Goal: Information Seeking & Learning: Learn about a topic

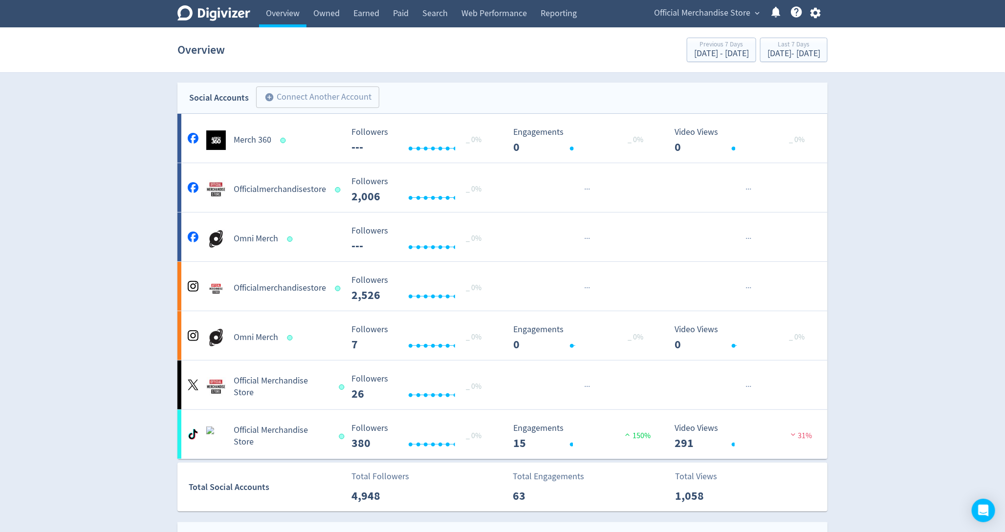
click at [730, 6] on span "Official Merchandise Store" at bounding box center [702, 13] width 96 height 16
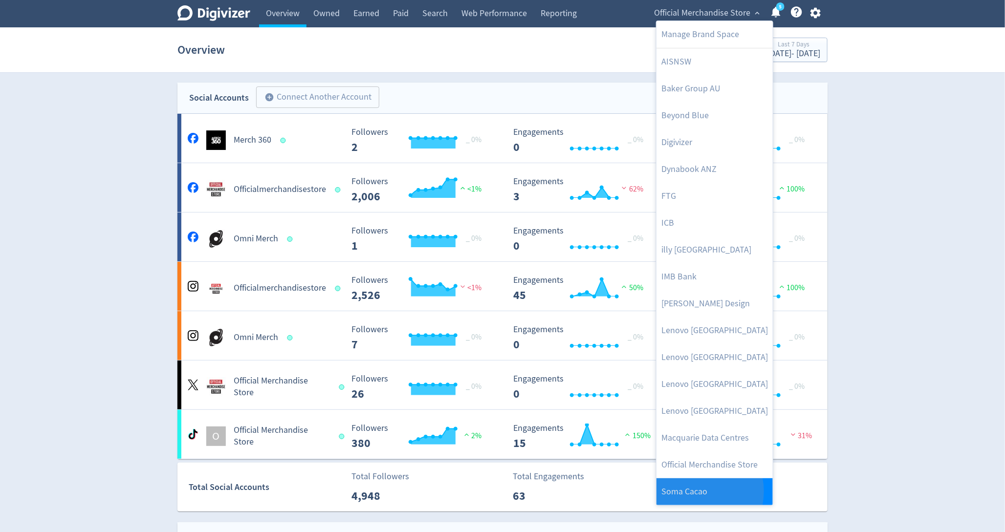
click at [691, 491] on link "Soma Cacao" at bounding box center [715, 492] width 116 height 27
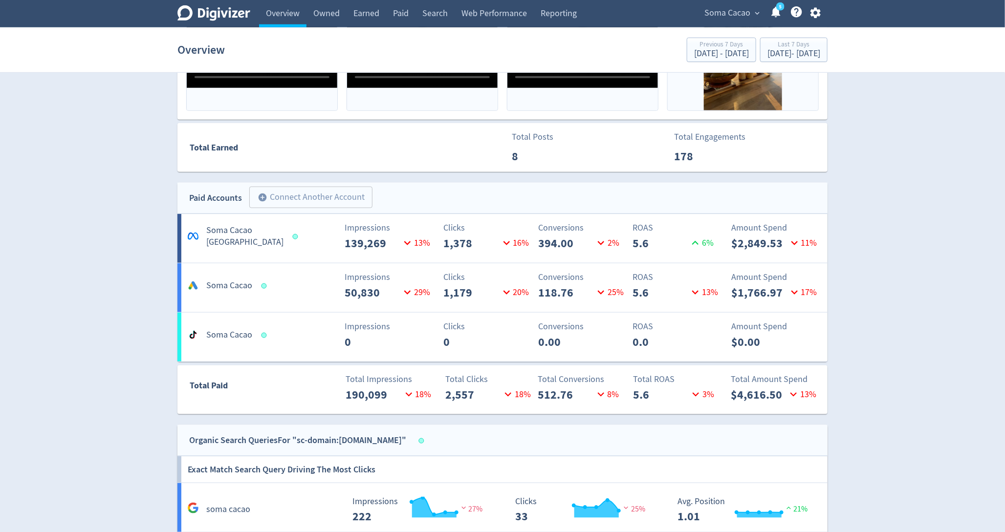
scroll to position [424, 0]
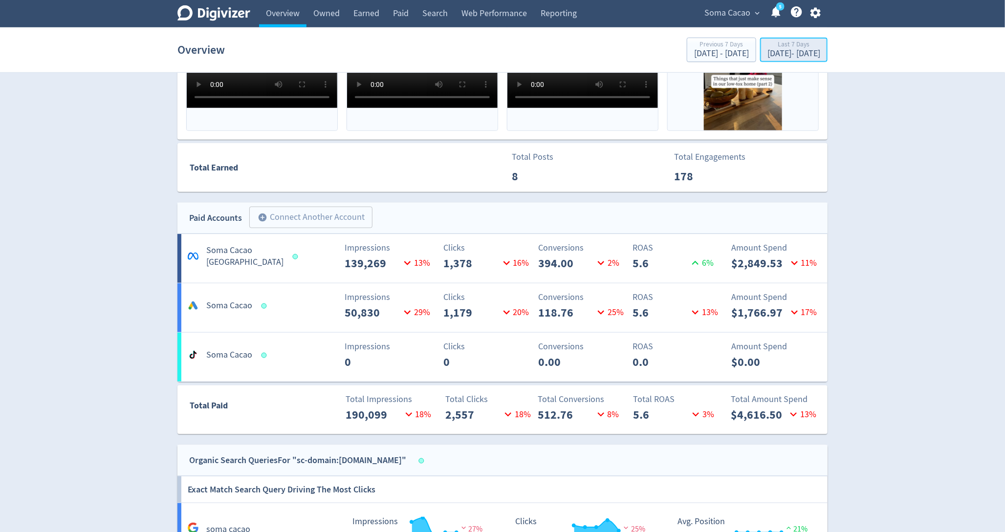
click at [767, 47] on div "Last 7 Days" at bounding box center [793, 45] width 53 height 8
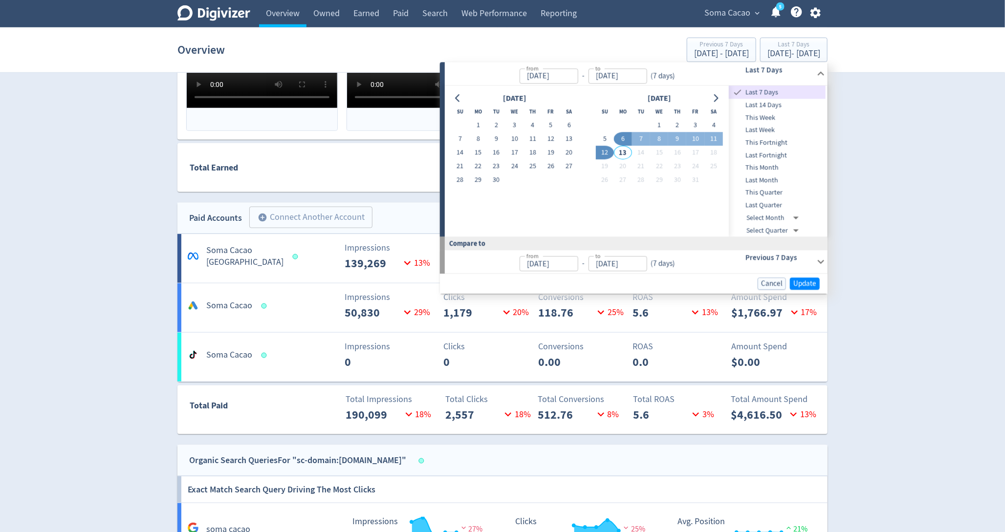
click at [916, 267] on div "Digivizer Logo [PERSON_NAME] Logo Overview Owned Earned Paid Search Web Perform…" at bounding box center [502, 327] width 1005 height 1503
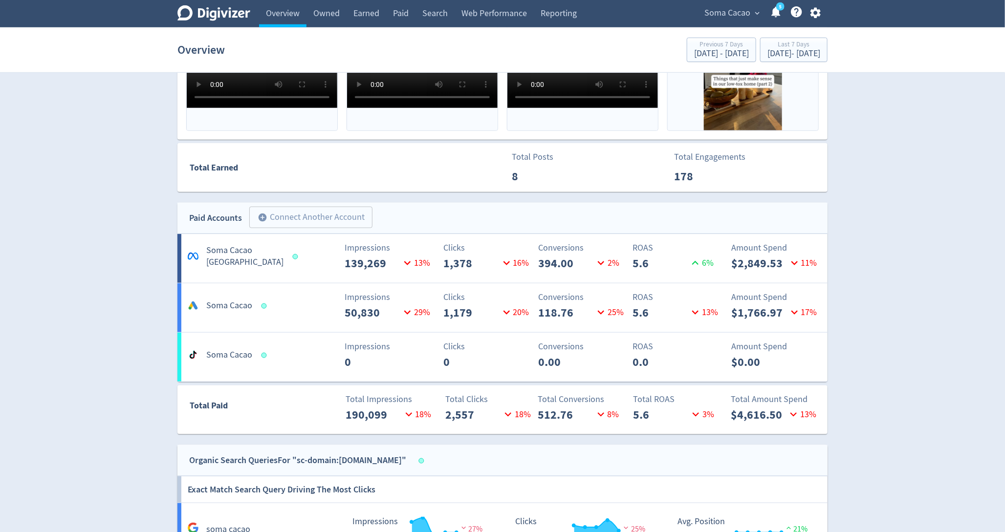
click at [240, 310] on h5 "Soma Cacao" at bounding box center [229, 306] width 46 height 12
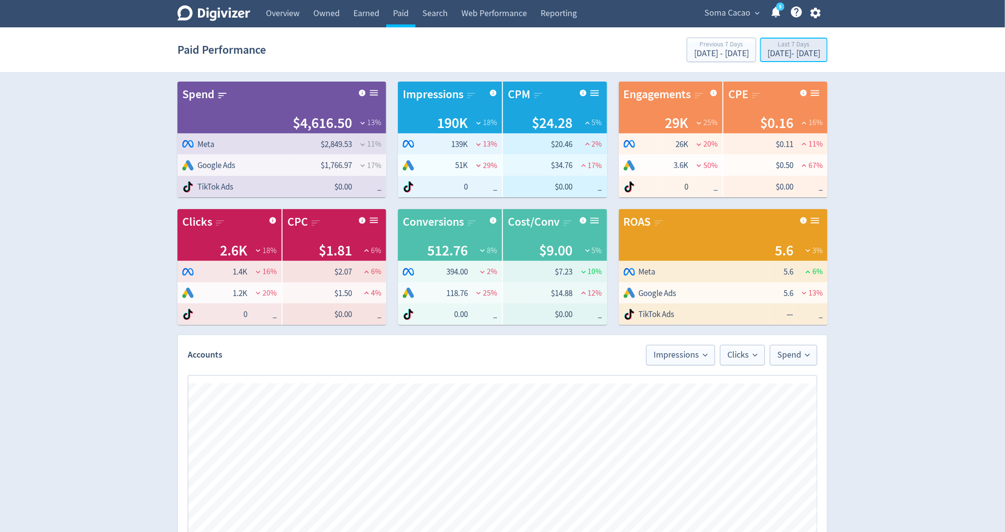
click at [767, 47] on div "Last 7 Days" at bounding box center [793, 45] width 53 height 8
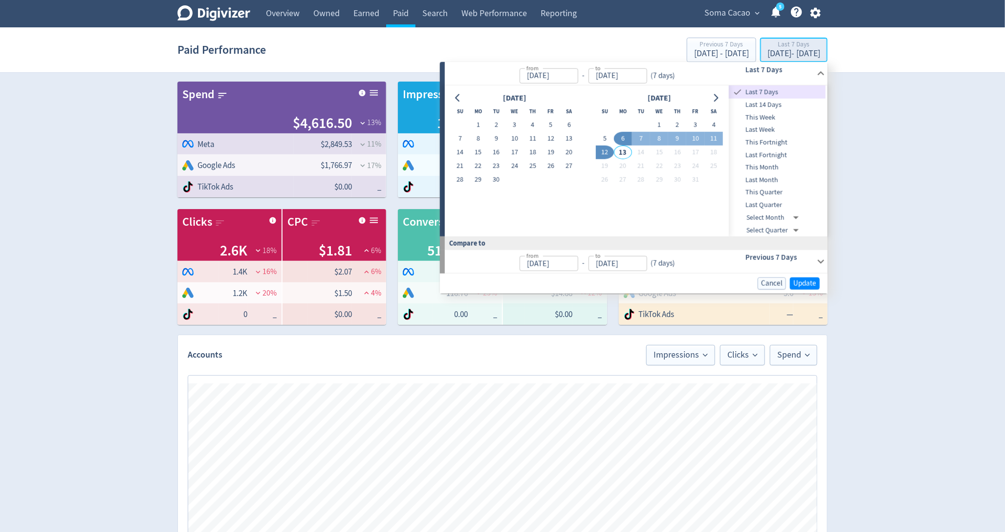
type input "[DATE]"
click at [663, 124] on button "1" at bounding box center [659, 125] width 18 height 14
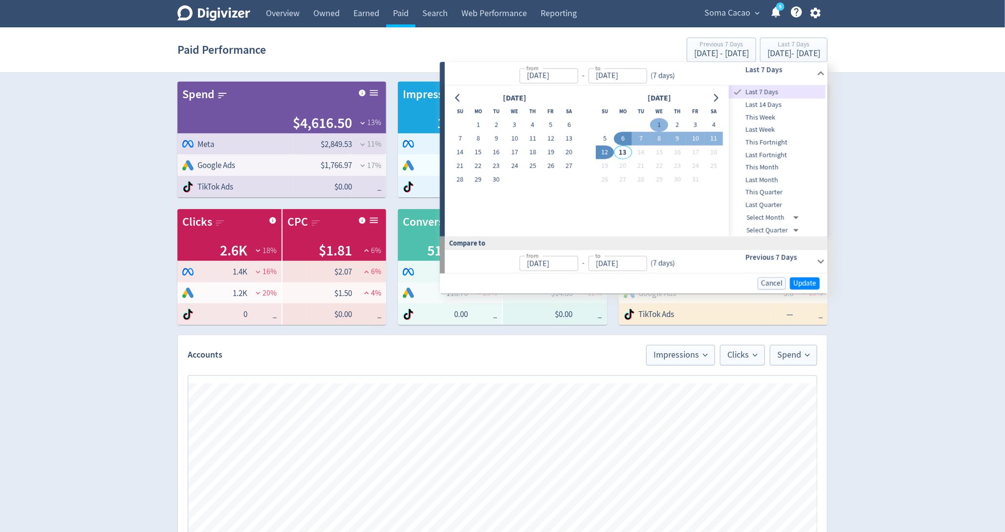
type input "[DATE]"
click at [611, 150] on button "12" at bounding box center [605, 153] width 18 height 14
type input "[DATE]"
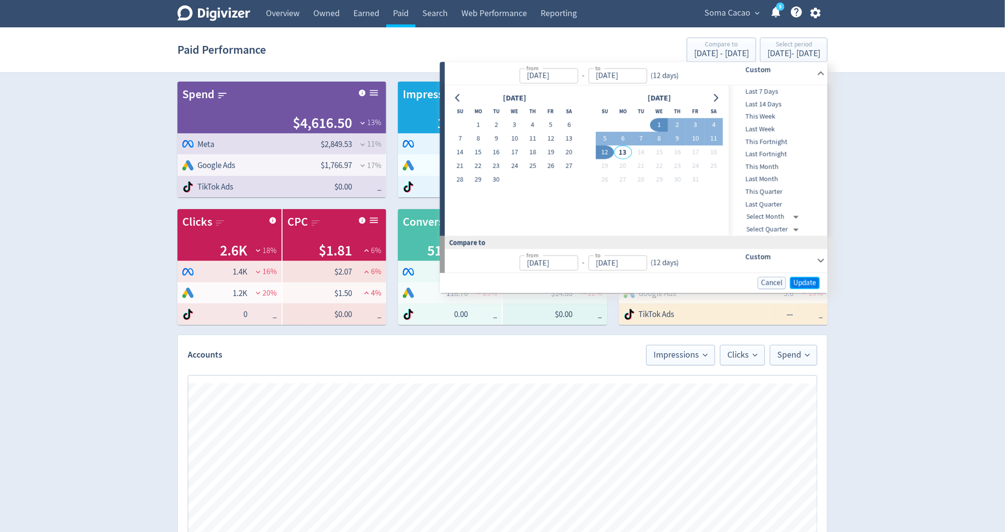
click at [806, 283] on span "Update" at bounding box center [804, 282] width 23 height 7
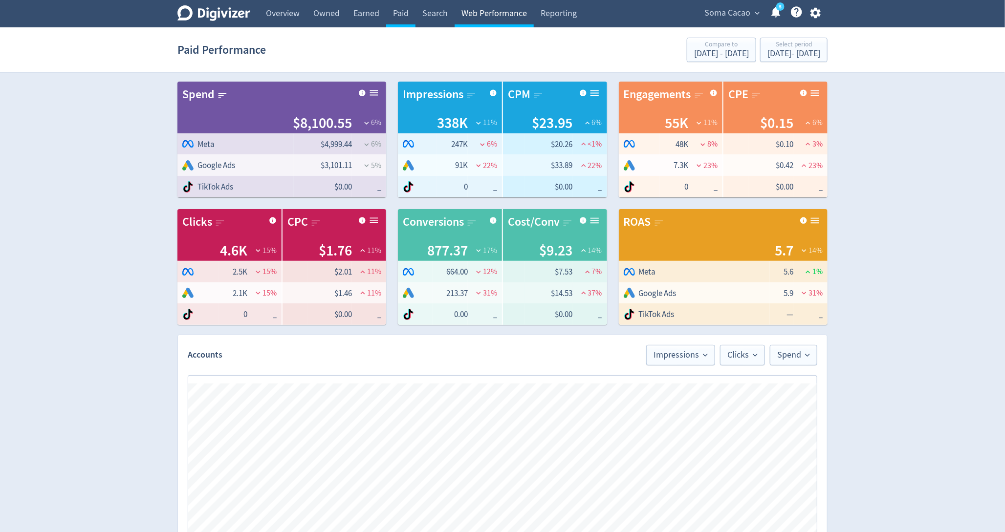
click at [491, 17] on link "Web Performance" at bounding box center [494, 13] width 79 height 27
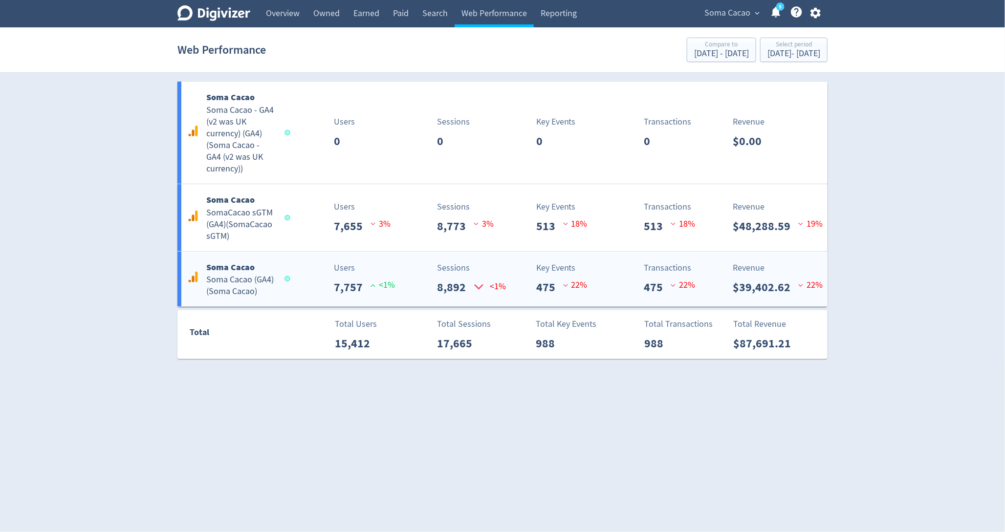
click at [287, 282] on span at bounding box center [289, 279] width 14 height 10
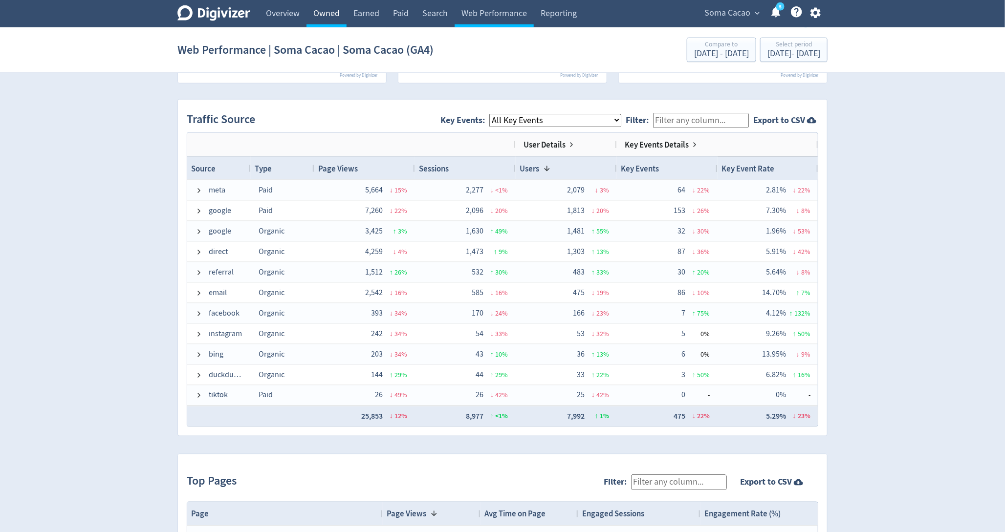
click at [328, 15] on link "Owned" at bounding box center [327, 13] width 40 height 27
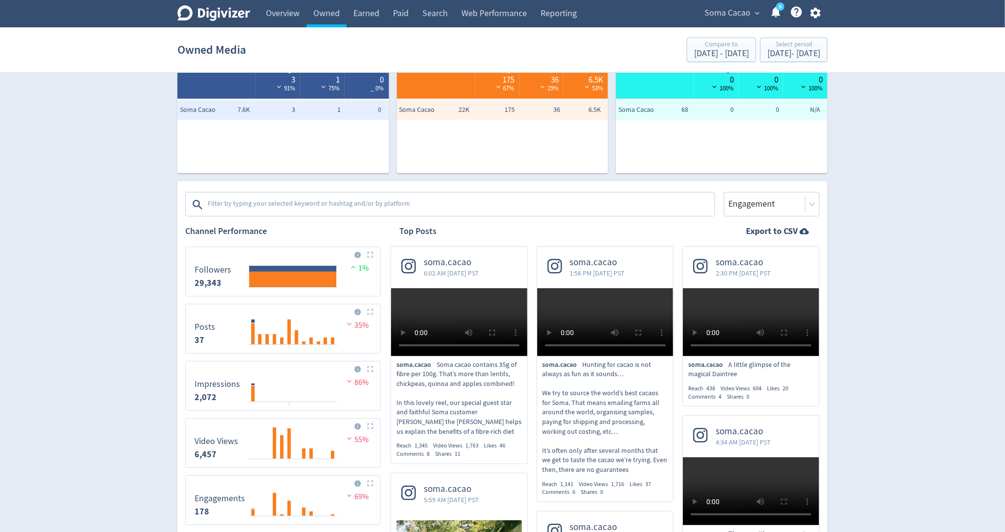
scroll to position [52, 0]
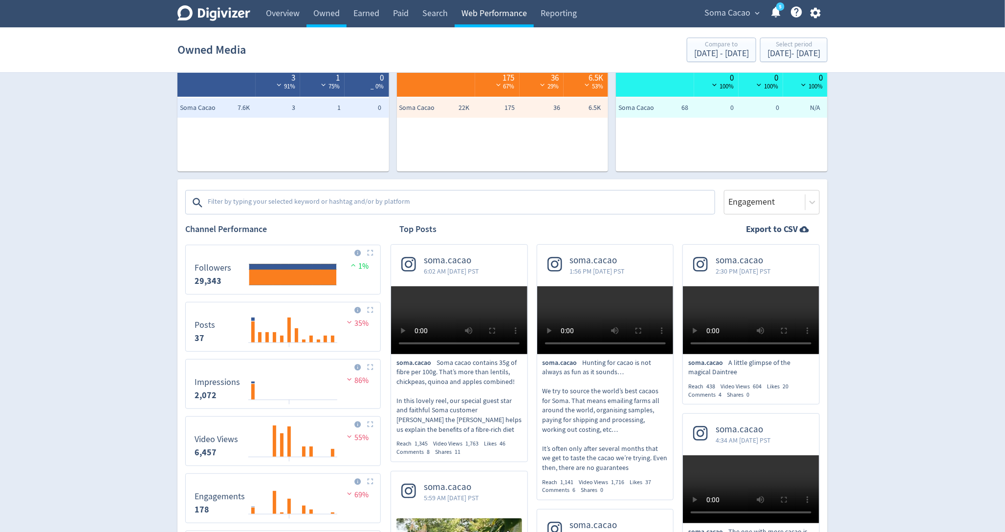
click at [482, 19] on link "Web Performance" at bounding box center [494, 13] width 79 height 27
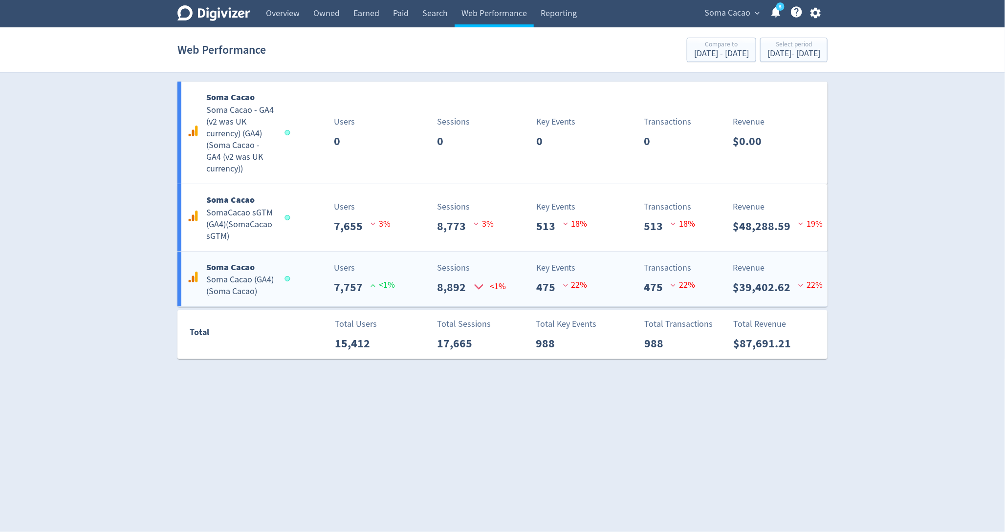
click at [429, 293] on div "Sessions 8,892 <1%" at bounding box center [451, 279] width 108 height 35
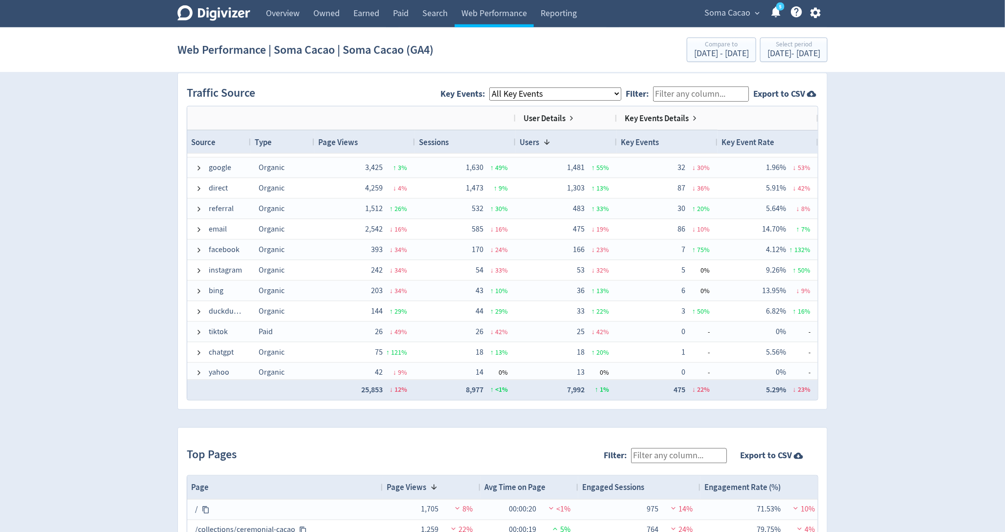
scroll to position [38, 0]
click at [370, 14] on link "Earned" at bounding box center [367, 13] width 40 height 27
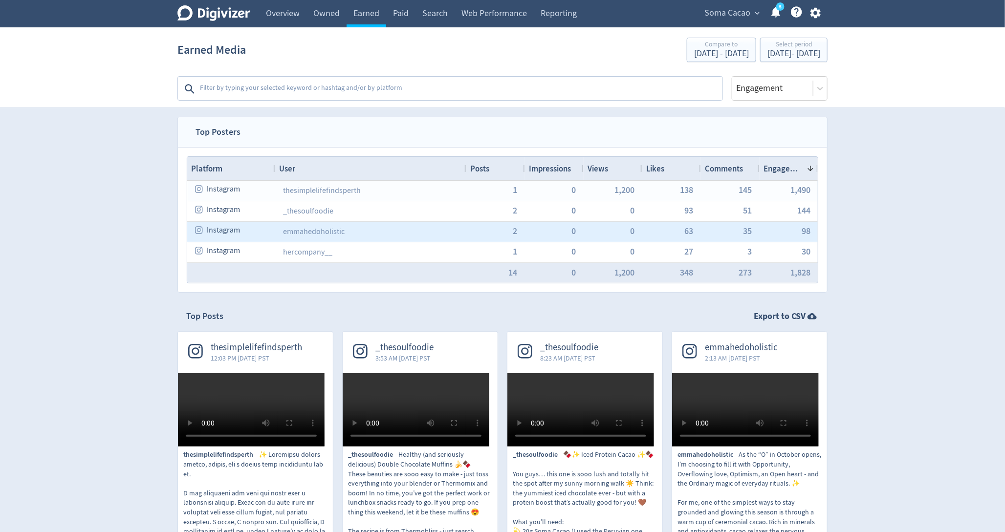
scroll to position [81, 0]
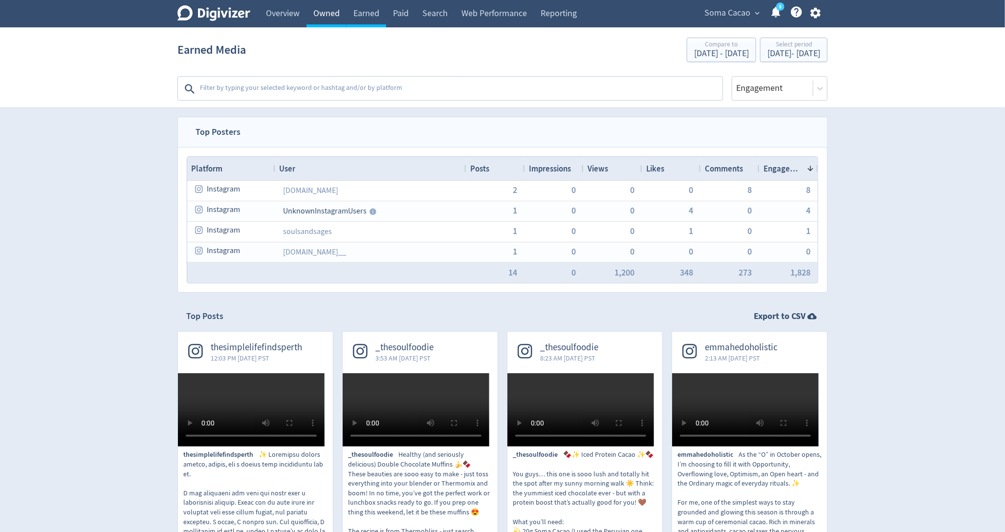
click at [326, 24] on link "Owned" at bounding box center [327, 13] width 40 height 27
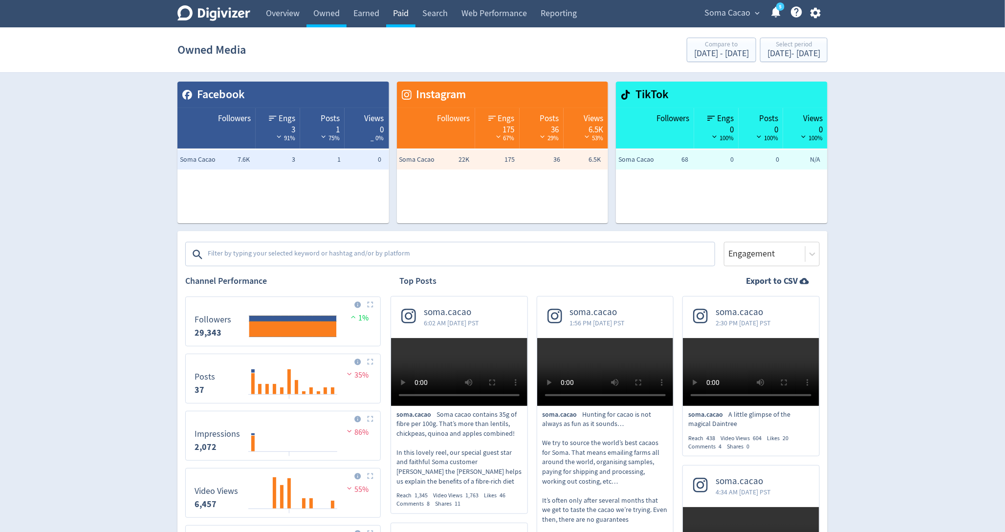
click at [392, 23] on link "Paid" at bounding box center [400, 13] width 29 height 27
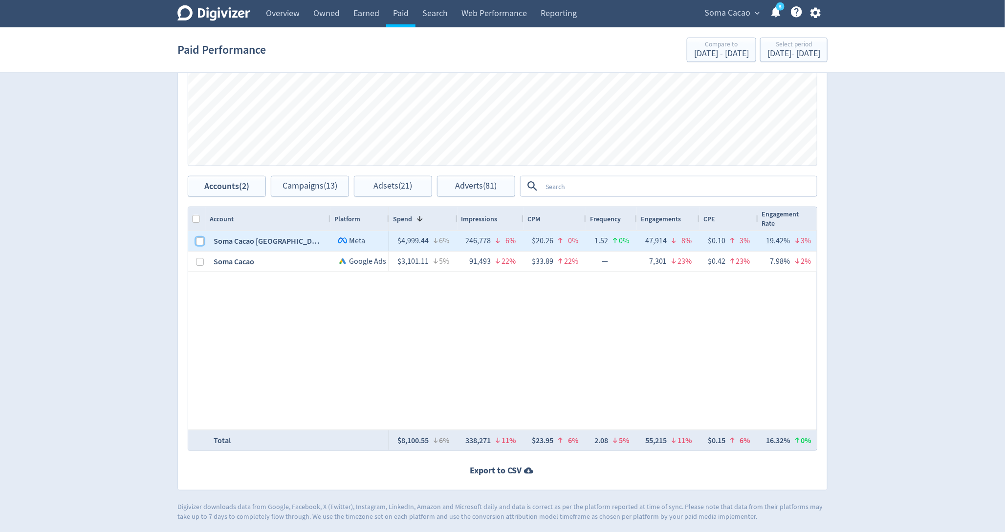
click at [197, 240] on input "Press Space to toggle row selection (unchecked)" at bounding box center [200, 242] width 8 height 8
checkbox input "true"
checkbox input "false"
click at [457, 191] on span "Adverts (70)" at bounding box center [477, 186] width 42 height 9
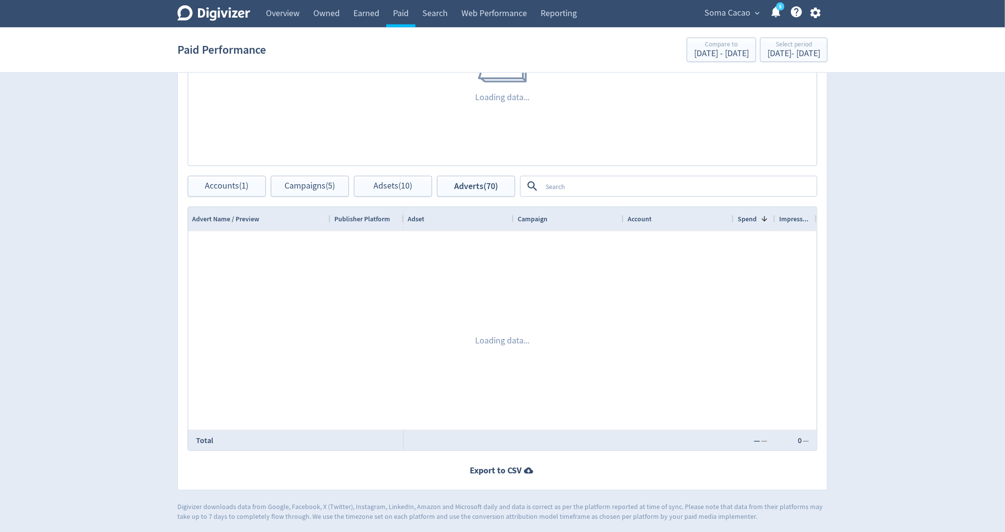
click at [598, 197] on div "Adverts Impressions Clicks Spend Loading data... Accounts (1) Campaigns (5) Ads…" at bounding box center [502, 210] width 650 height 561
click at [593, 190] on textarea at bounding box center [679, 186] width 274 height 18
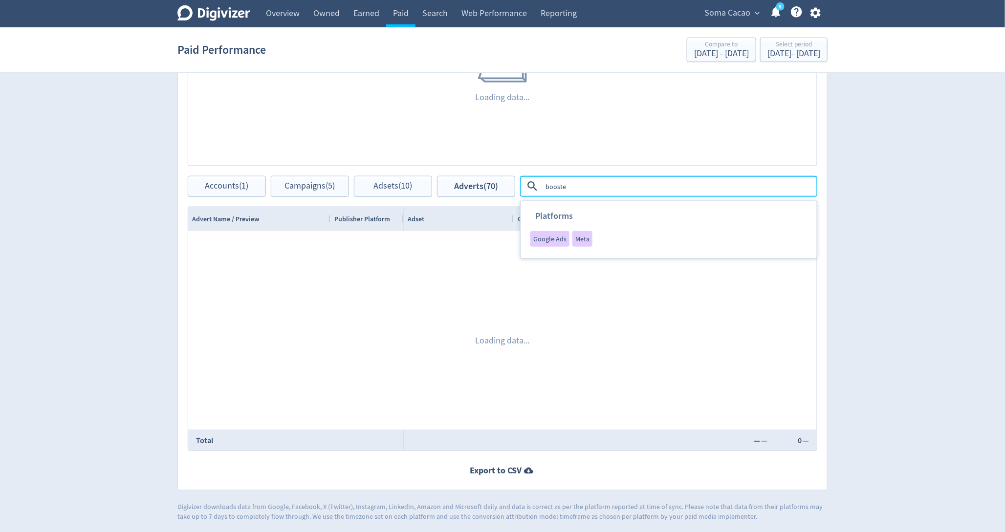
type textarea "boosted"
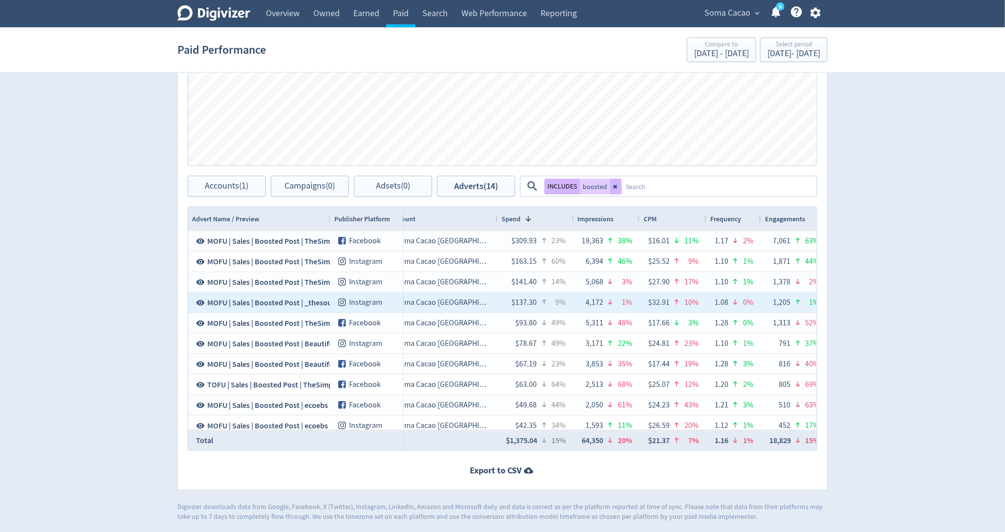
scroll to position [0, 399]
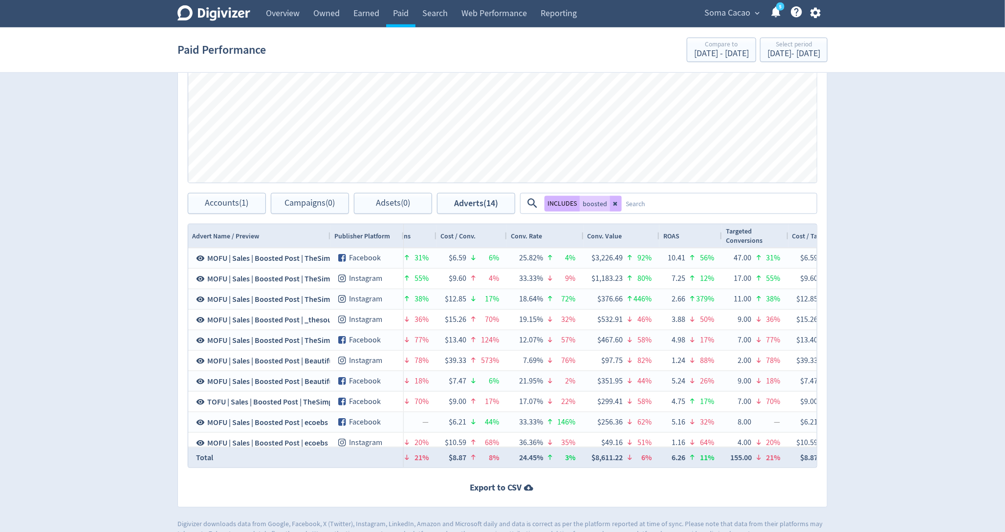
click at [610, 200] on button at bounding box center [616, 204] width 12 height 16
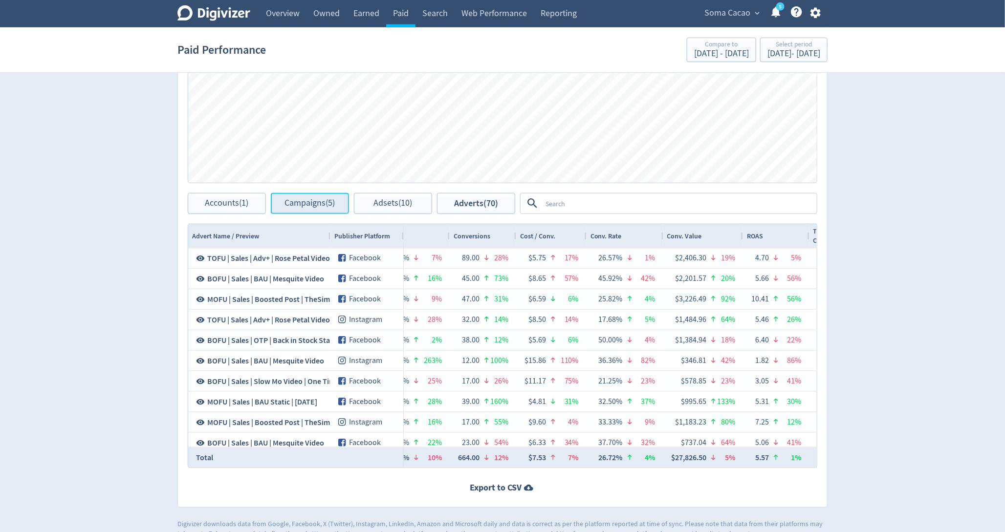
click at [322, 207] on span "Campaigns (5)" at bounding box center [310, 203] width 50 height 9
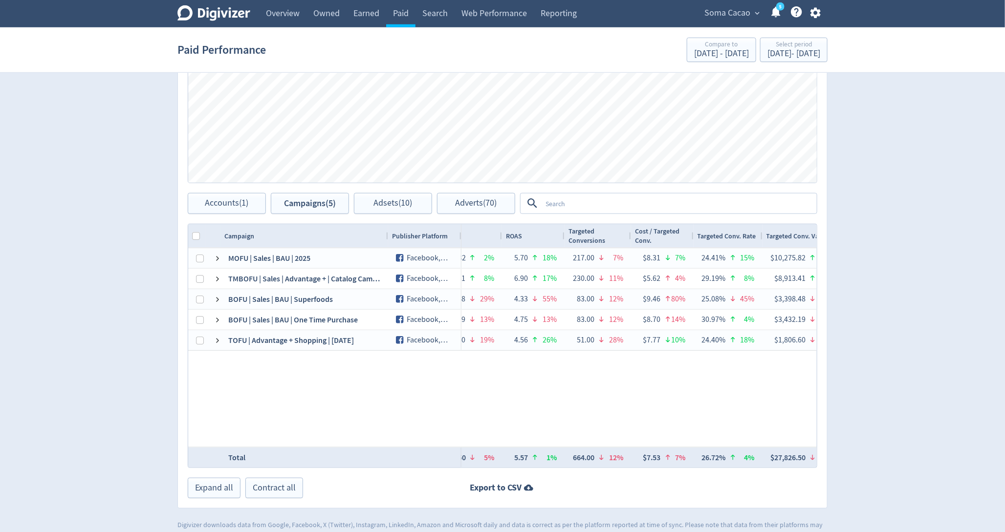
drag, startPoint x: 328, startPoint y: 235, endPoint x: 388, endPoint y: 235, distance: 60.1
click at [388, 235] on div at bounding box center [388, 235] width 4 height 23
click at [196, 233] on input "Column with Header Selection" at bounding box center [196, 236] width 8 height 8
checkbox input "true"
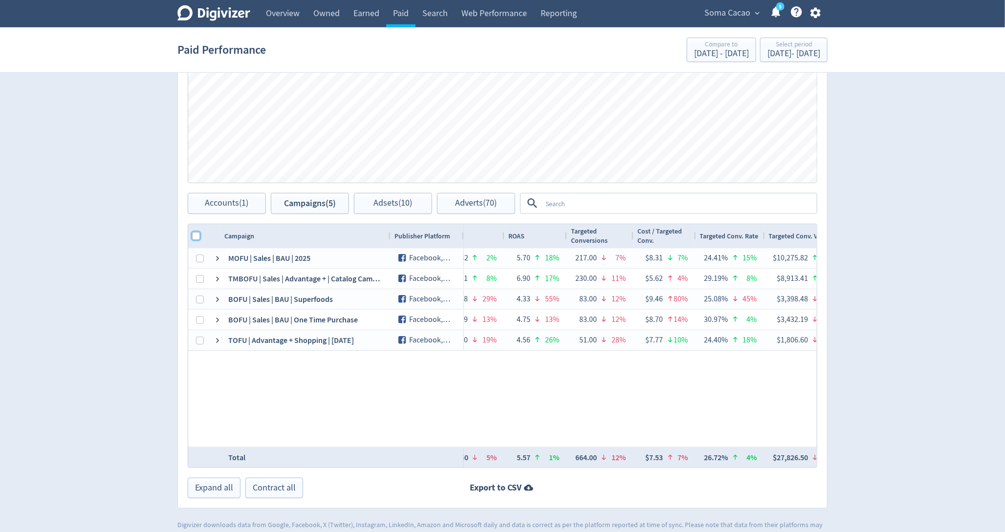
checkbox input "true"
click at [382, 191] on div "Spend Clicks Impressions Press Space or Enter to toggle visibility Impressions,…" at bounding box center [502, 85] width 649 height 215
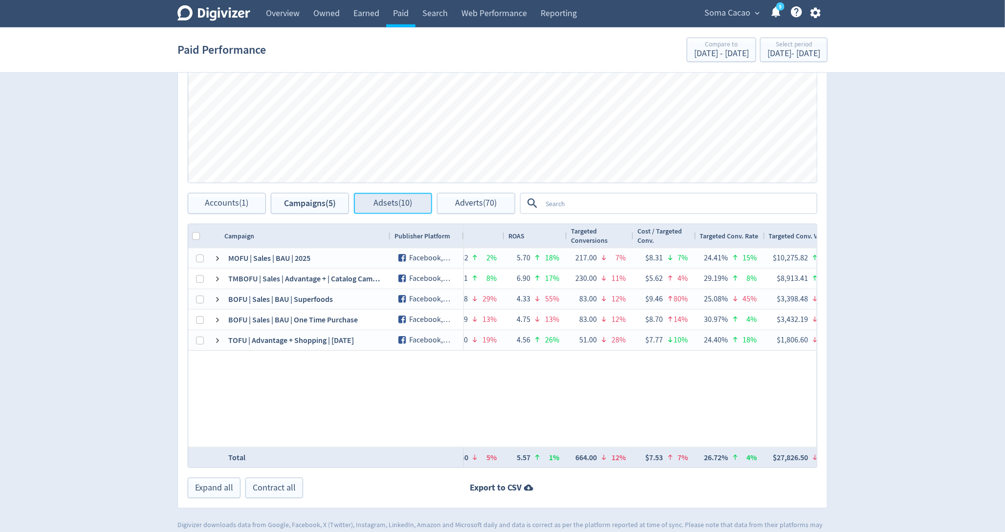
click at [389, 195] on button "Adsets (10)" at bounding box center [393, 203] width 78 height 21
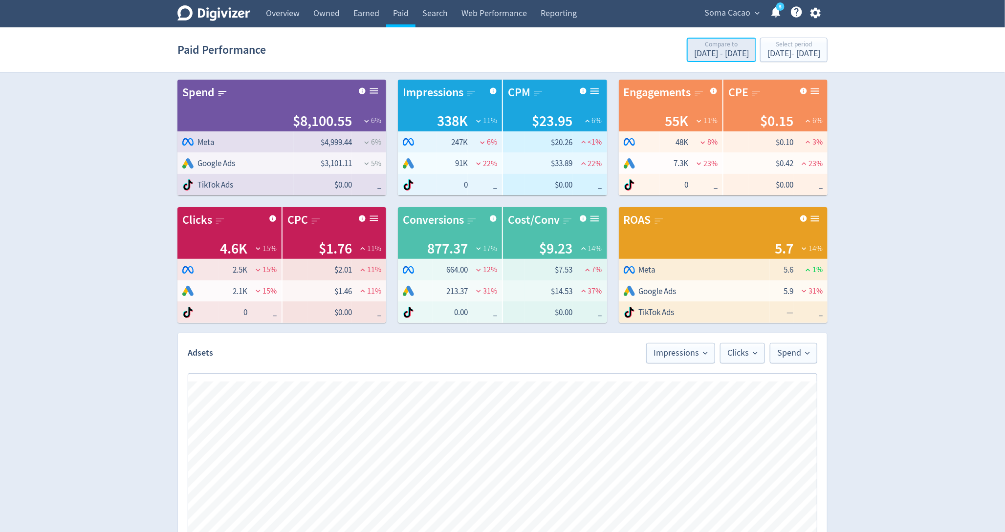
click at [694, 47] on div "Compare to" at bounding box center [721, 45] width 55 height 8
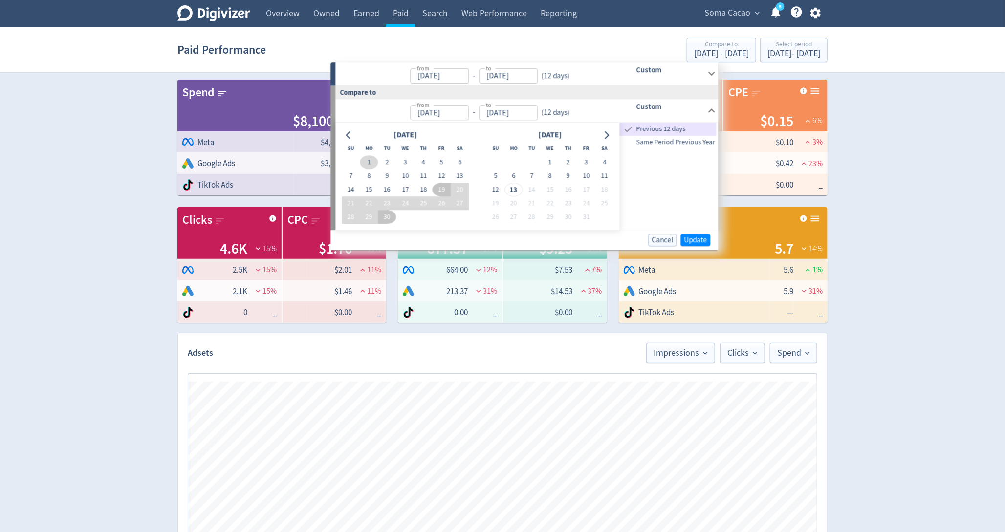
click at [370, 163] on button "1" at bounding box center [369, 162] width 18 height 14
type input "[DATE]"
click at [440, 171] on button "12" at bounding box center [442, 176] width 18 height 14
type input "[DATE]"
click at [692, 238] on span "Update" at bounding box center [695, 240] width 23 height 7
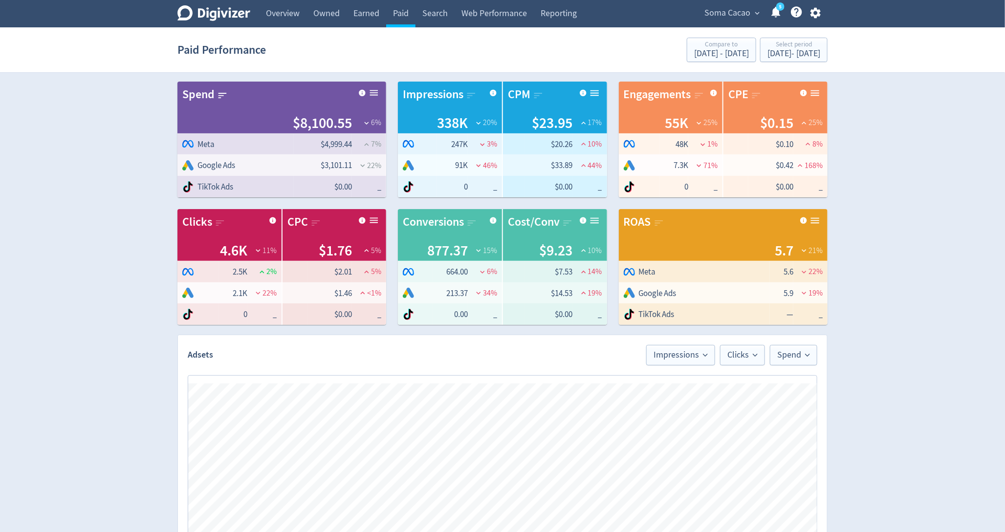
click at [941, 182] on div "Digivizer Logo [PERSON_NAME] Logo Overview Owned Earned Paid Search Web Perform…" at bounding box center [502, 463] width 1005 height 927
drag, startPoint x: 376, startPoint y: 162, endPoint x: 368, endPoint y: 162, distance: 8.3
click at [368, 162] on span "22 %" at bounding box center [374, 165] width 14 height 11
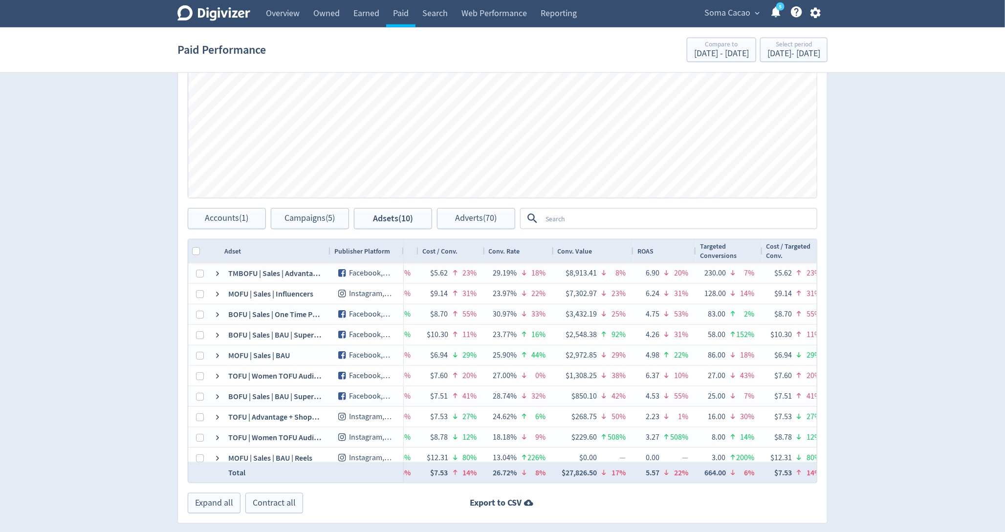
scroll to position [374, 0]
click at [216, 220] on span "Accounts (1)" at bounding box center [227, 217] width 44 height 9
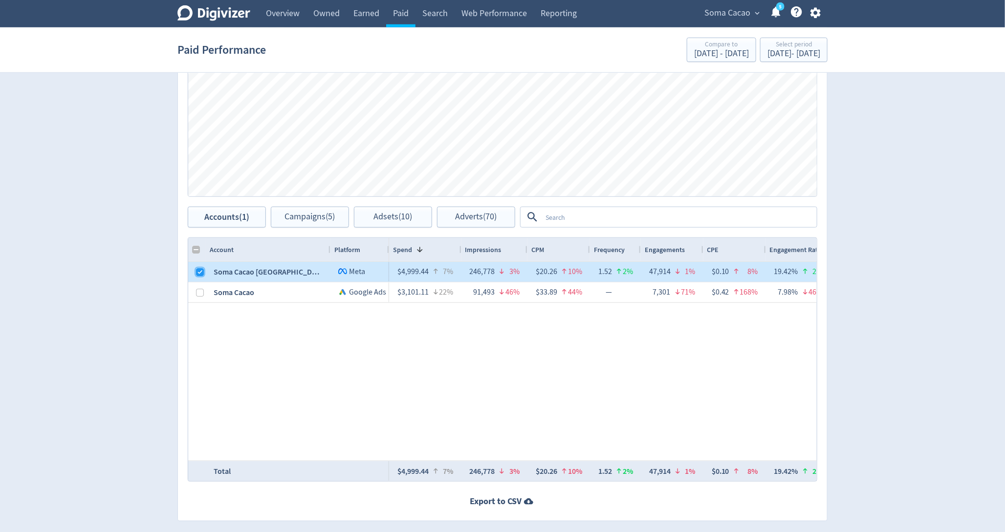
click at [196, 273] on input "Press Space to toggle row selection (checked)" at bounding box center [200, 272] width 8 height 8
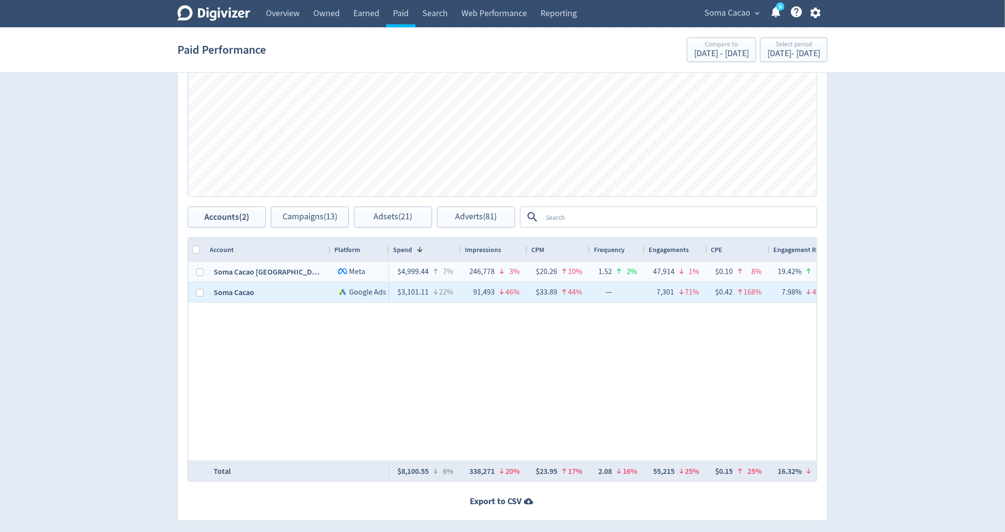
click at [193, 296] on div at bounding box center [197, 293] width 18 height 20
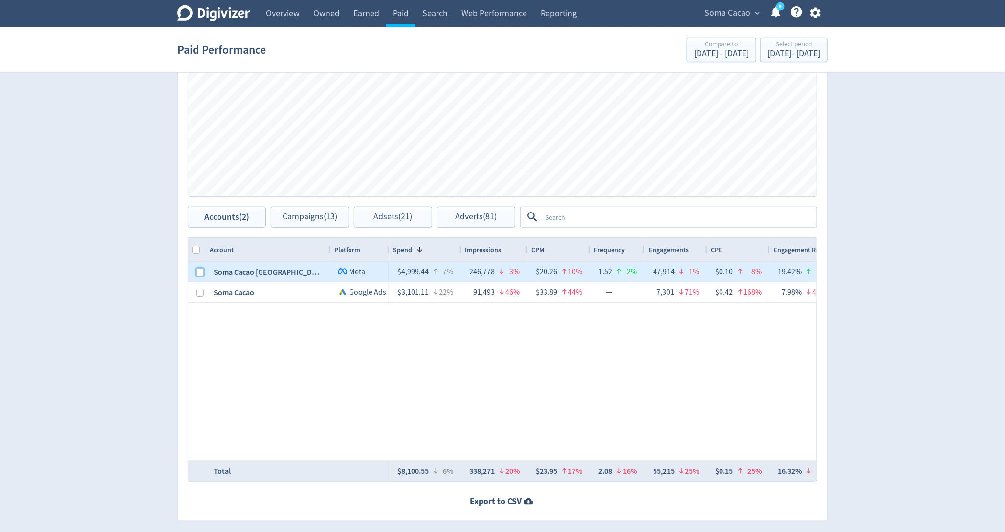
click at [197, 268] on input "Press Space to toggle row selection (unchecked)" at bounding box center [200, 272] width 8 height 8
checkbox input "true"
checkbox input "false"
click at [319, 219] on span "Campaigns (5)" at bounding box center [310, 217] width 50 height 9
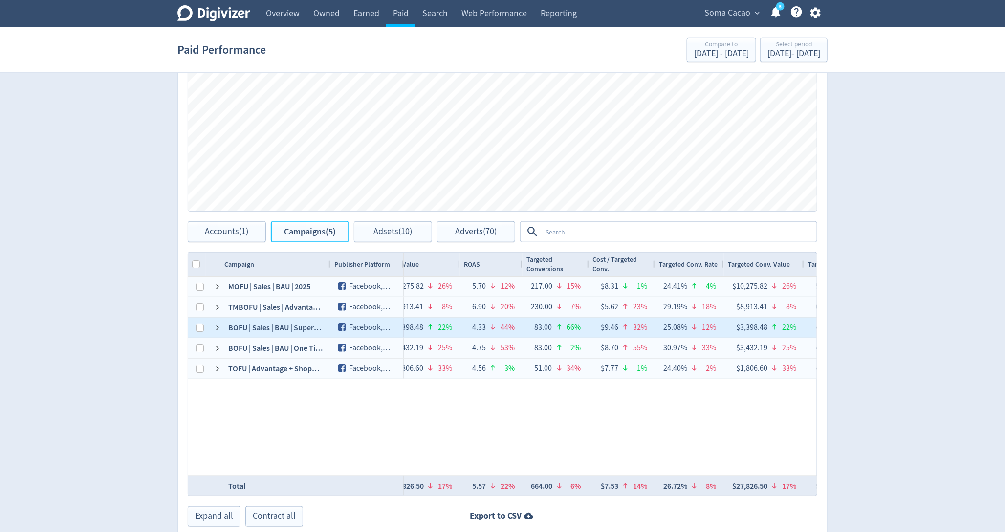
scroll to position [405, 0]
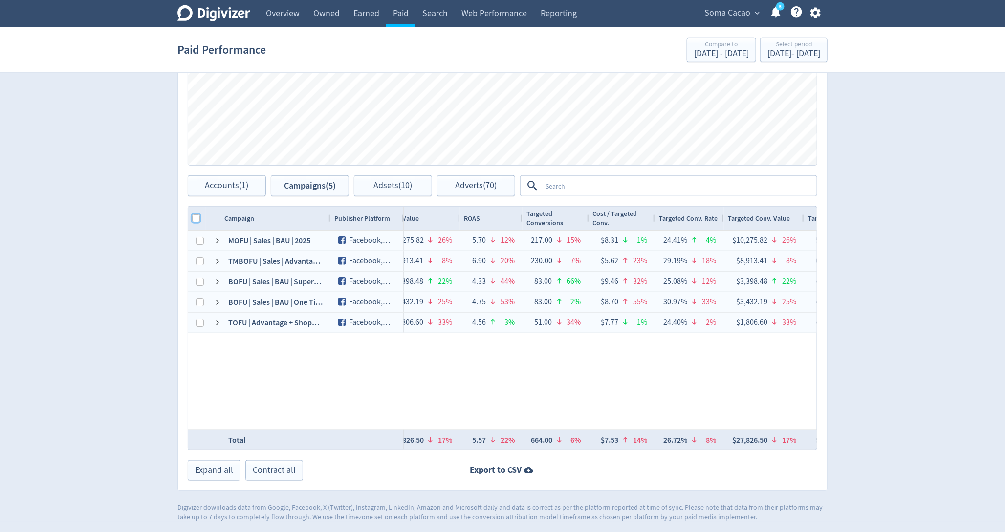
click at [198, 219] on input "Column with Header Selection" at bounding box center [196, 219] width 8 height 8
checkbox input "true"
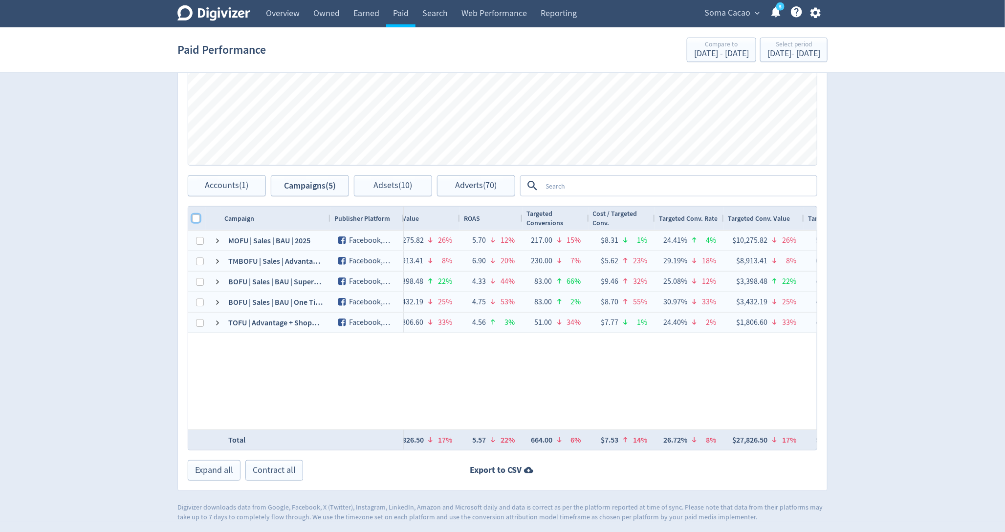
checkbox input "true"
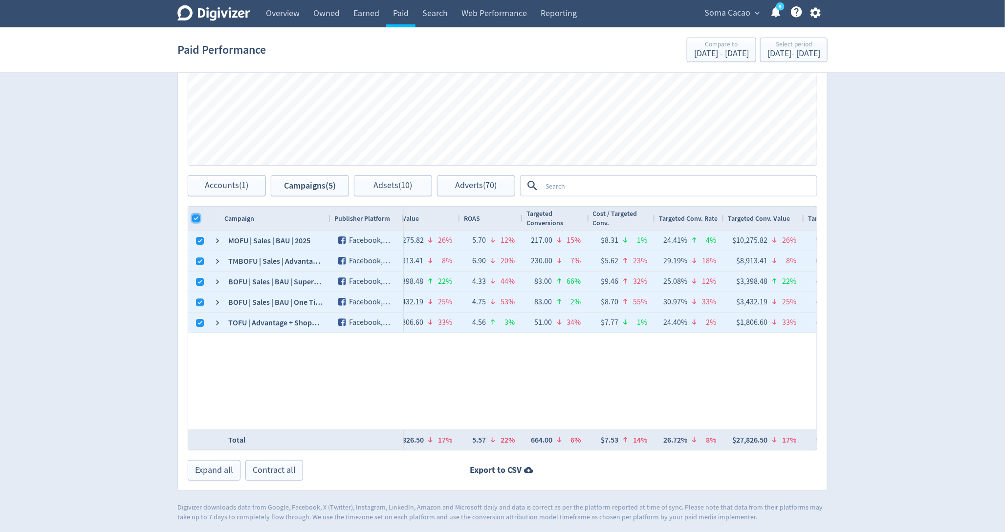
click at [196, 218] on input "Column with Header Selection" at bounding box center [196, 219] width 8 height 8
checkbox input "false"
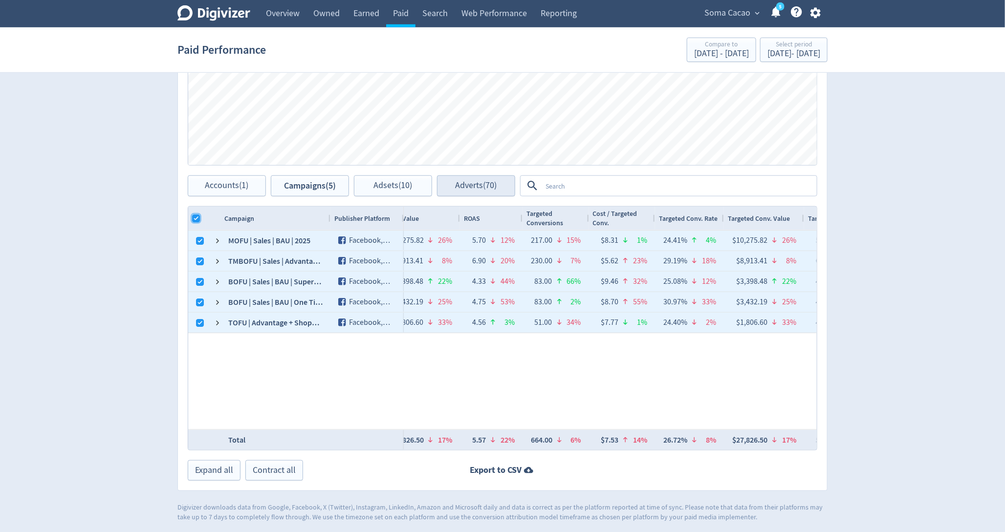
checkbox input "false"
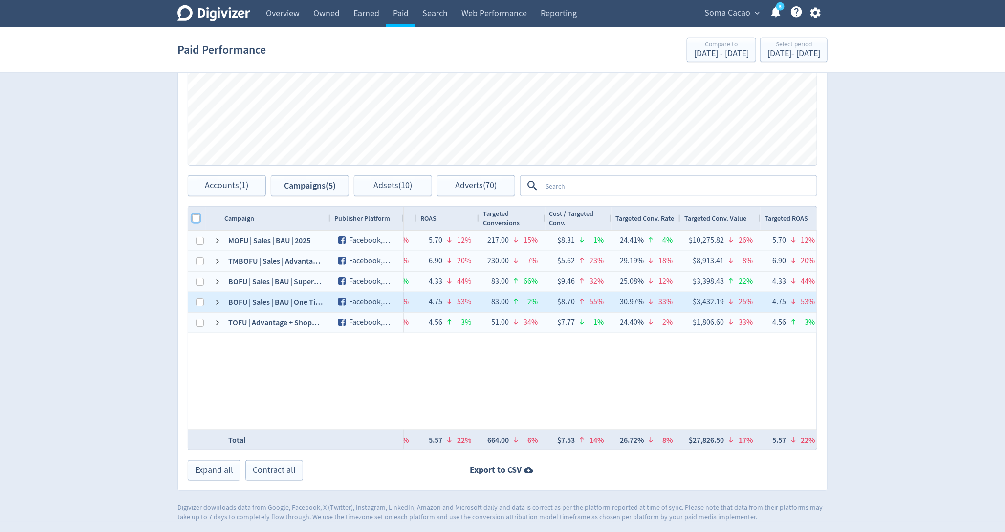
scroll to position [0, 1336]
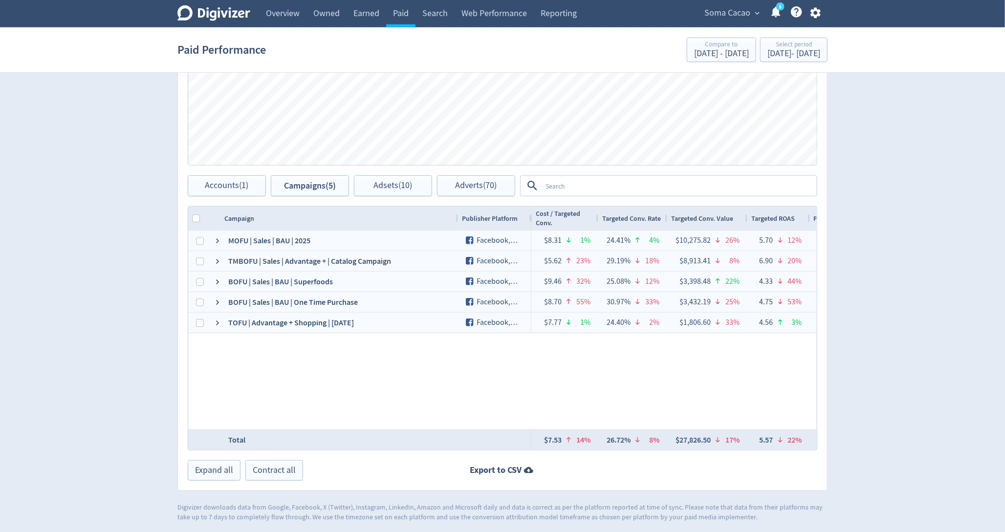
drag, startPoint x: 328, startPoint y: 215, endPoint x: 454, endPoint y: 215, distance: 126.1
click at [456, 215] on div at bounding box center [458, 218] width 4 height 23
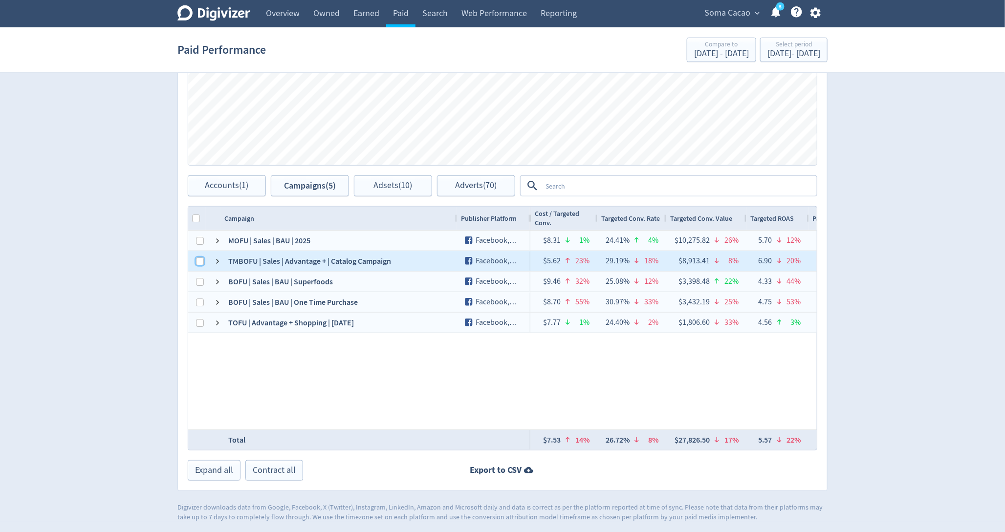
click at [196, 258] on input "Press Space to toggle row selection (unchecked)" at bounding box center [200, 262] width 8 height 8
checkbox input "true"
checkbox input "false"
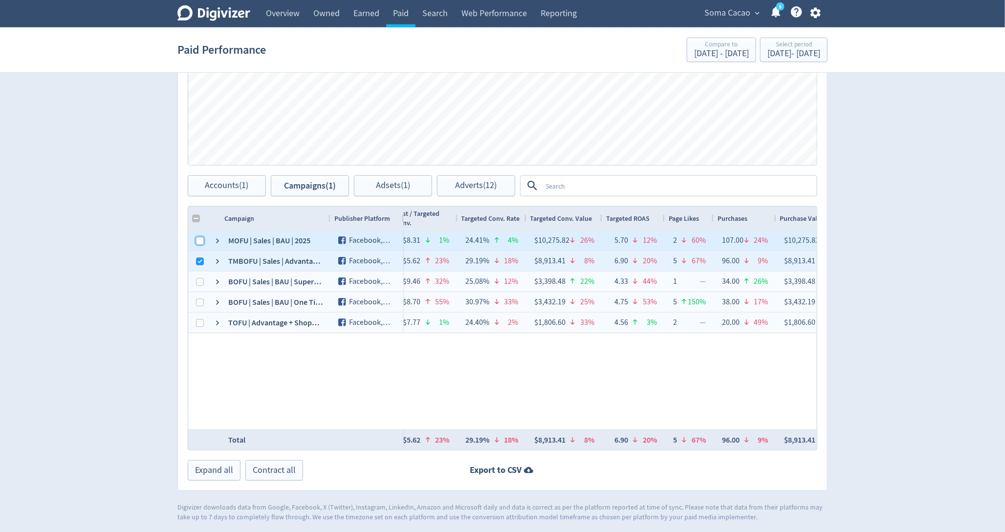
click at [199, 237] on input "Press Space to toggle row selection (unchecked)" at bounding box center [200, 241] width 8 height 8
checkbox input "true"
checkbox input "false"
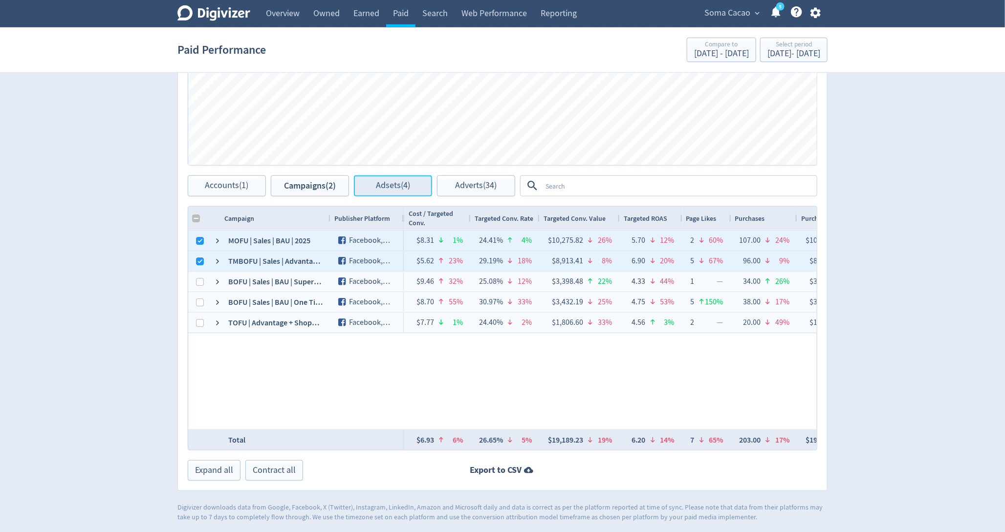
click at [391, 189] on span "Adsets (4)" at bounding box center [393, 185] width 34 height 9
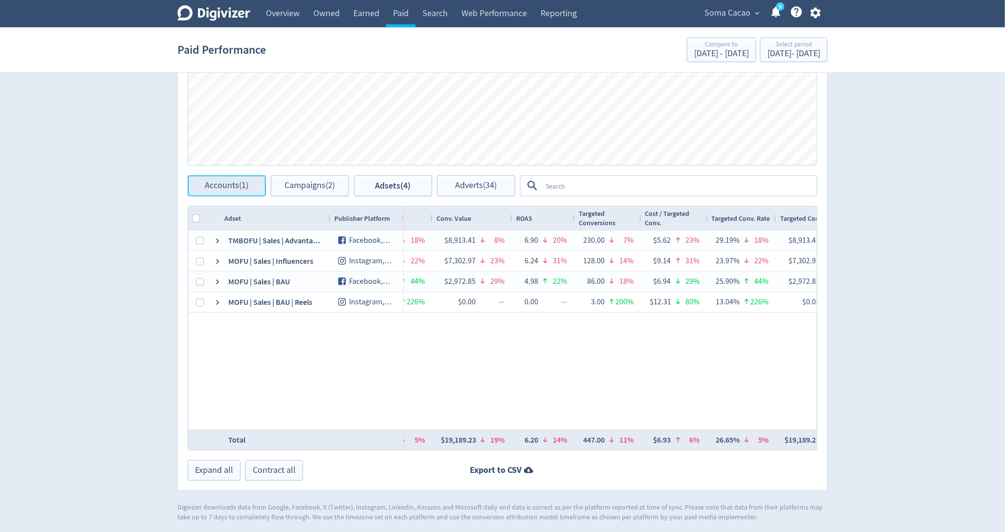
click at [209, 186] on span "Accounts (1)" at bounding box center [227, 185] width 44 height 9
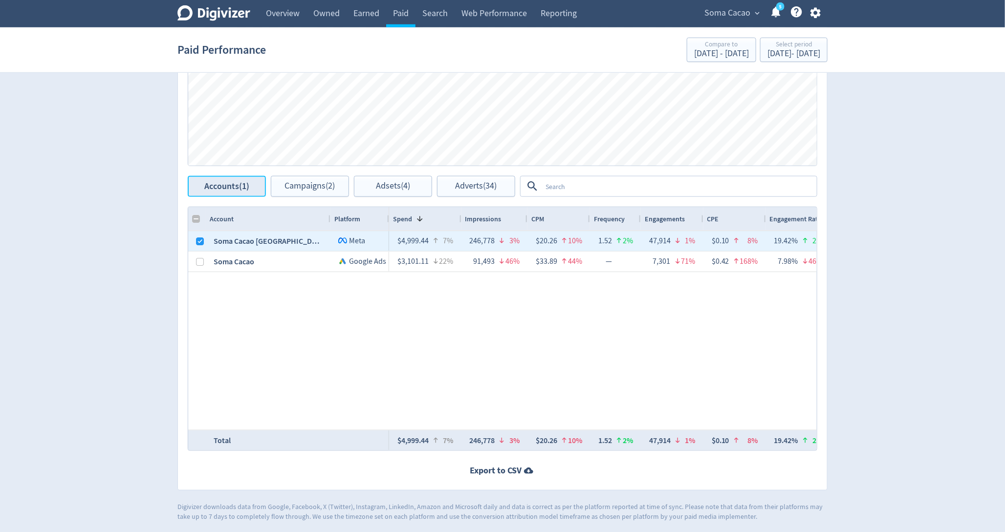
click at [243, 194] on button "Accounts (1)" at bounding box center [227, 186] width 78 height 21
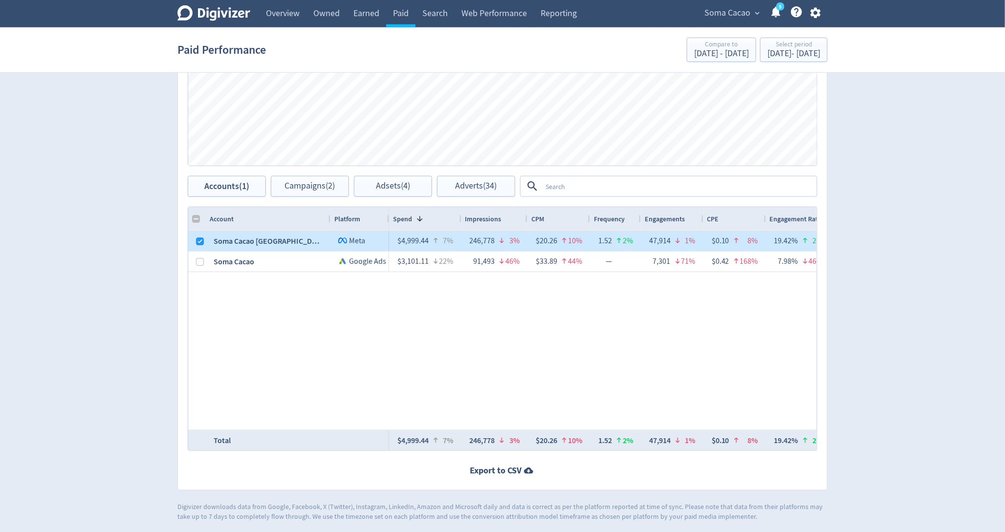
click at [206, 235] on div "Soma Cacao [GEOGRAPHIC_DATA]" at bounding box center [268, 241] width 125 height 20
click at [201, 238] on input "Press Space to toggle row selection (checked)" at bounding box center [200, 242] width 8 height 8
checkbox input "false"
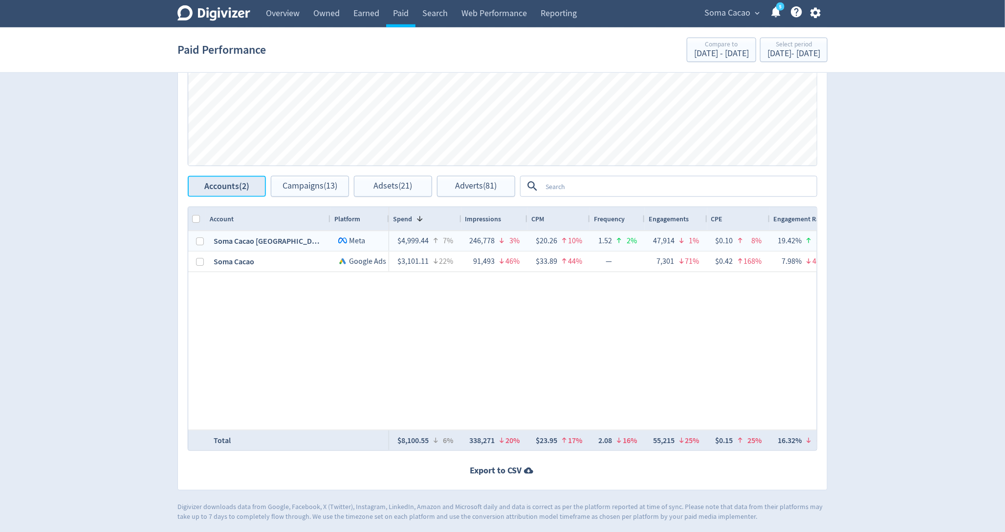
click at [231, 189] on span "Accounts (2)" at bounding box center [226, 186] width 45 height 9
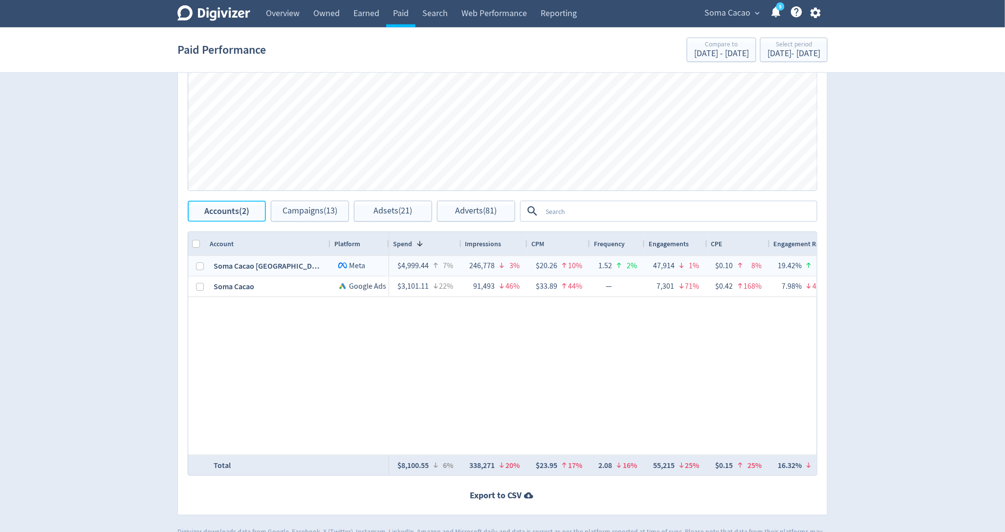
scroll to position [380, 0]
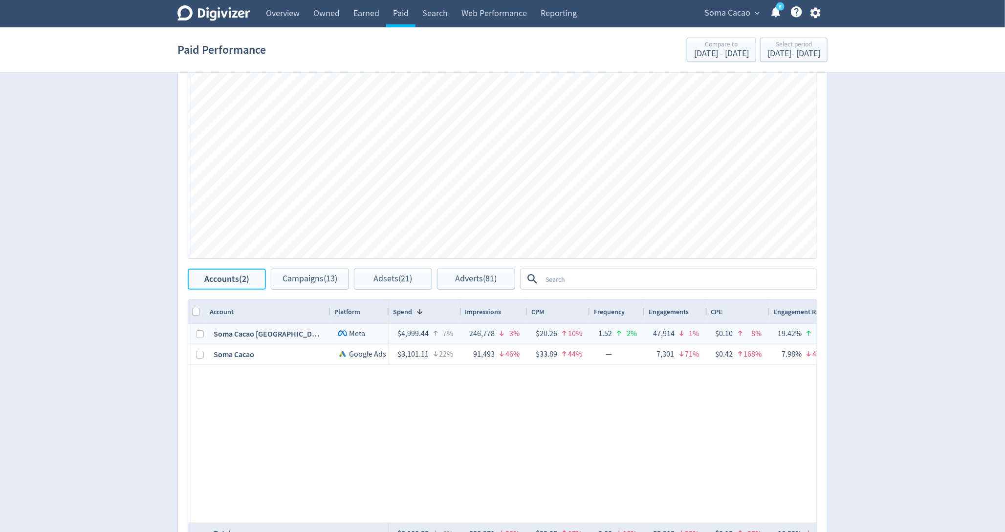
scroll to position [226, 0]
